Goal: Find specific page/section: Find specific page/section

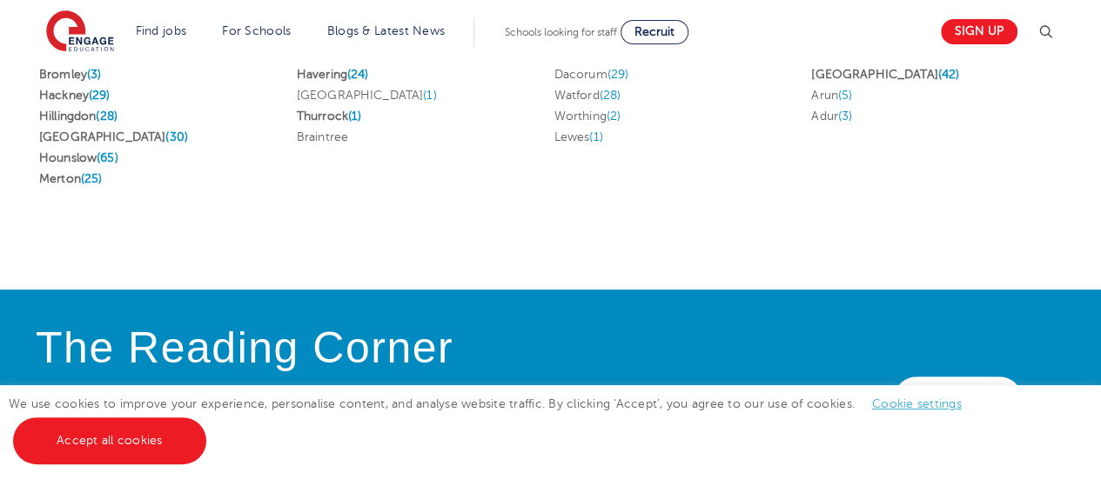
scroll to position [4131, 0]
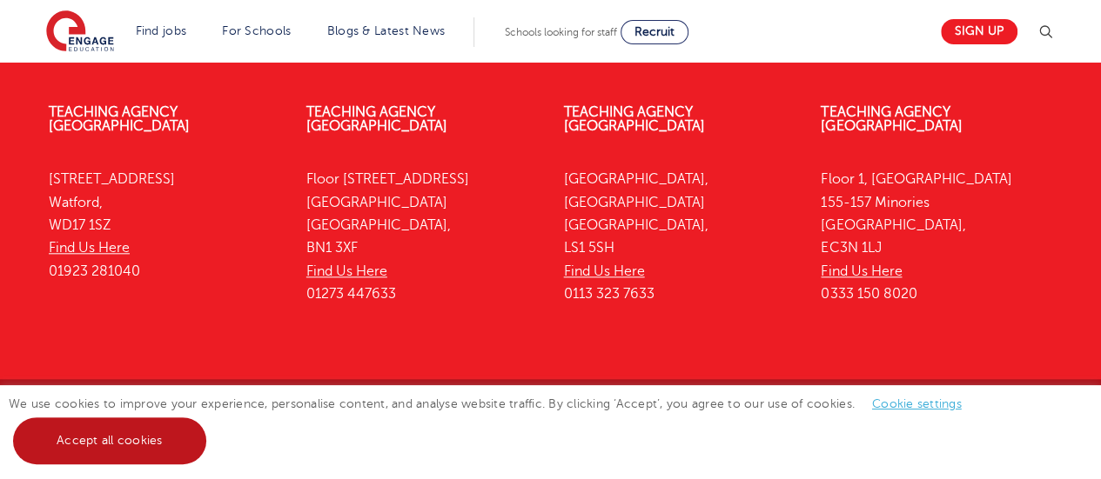
click at [72, 429] on link "Accept all cookies" at bounding box center [109, 441] width 193 height 47
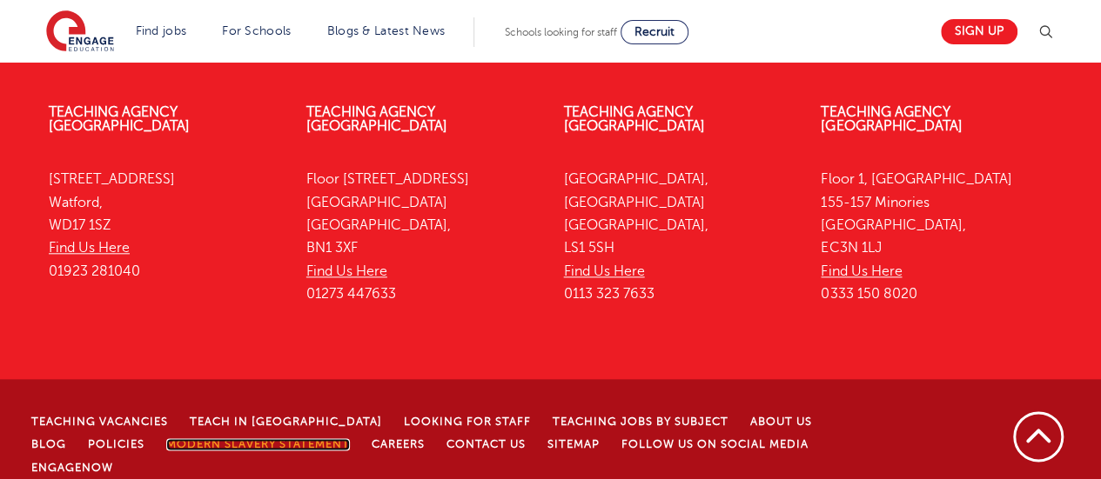
click at [166, 438] on link "Modern Slavery Statement" at bounding box center [258, 444] width 184 height 12
click at [186, 438] on link "Modern Slavery Statement" at bounding box center [258, 444] width 184 height 12
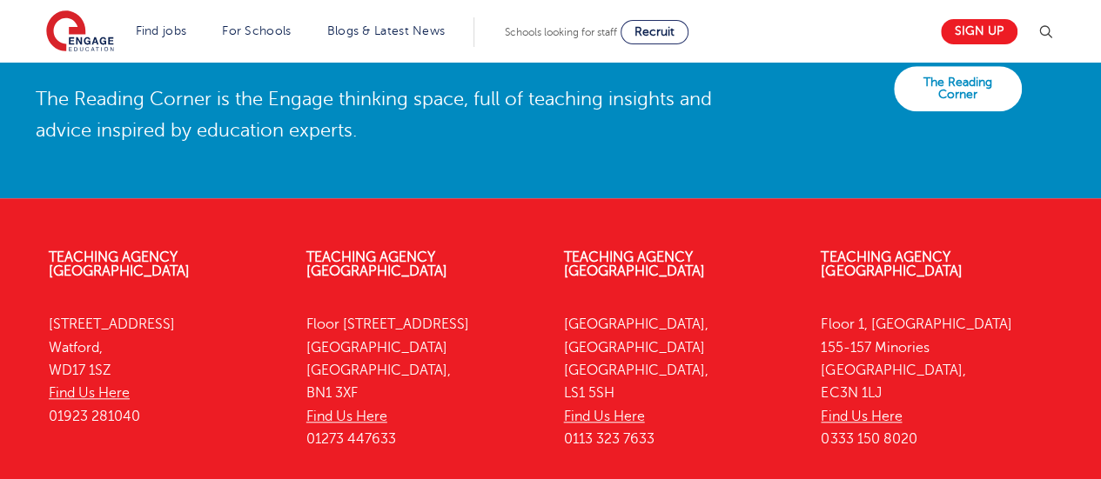
scroll to position [4131, 0]
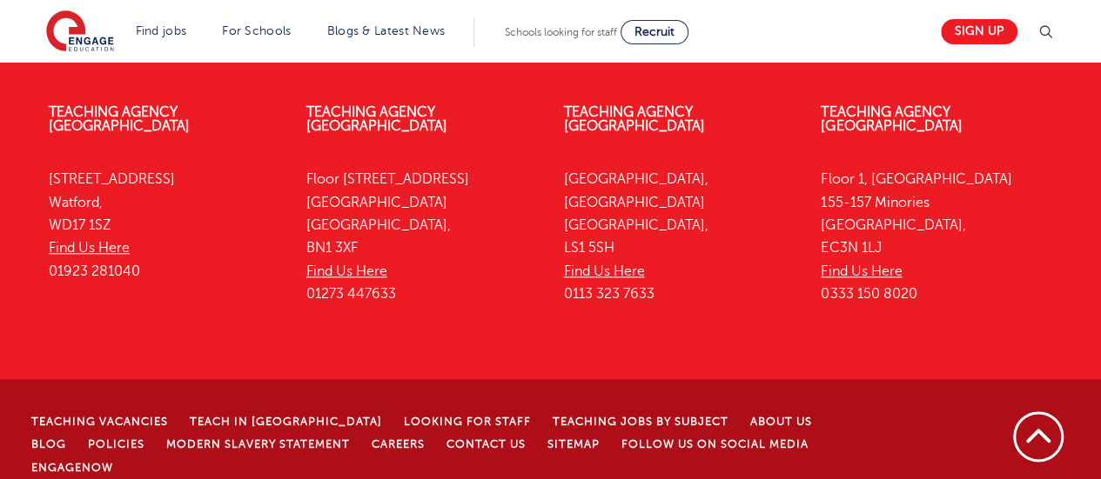
drag, startPoint x: 99, startPoint y: 330, endPoint x: 244, endPoint y: 413, distance: 167.6
click at [99, 330] on div "Teaching Agency [GEOGRAPHIC_DATA][STREET_ADDRESS] Find Us Here 01923 281040 Tea…" at bounding box center [550, 216] width 1055 height 274
click at [251, 438] on link "Modern Slavery Statement" at bounding box center [258, 444] width 184 height 12
